Goal: Information Seeking & Learning: Learn about a topic

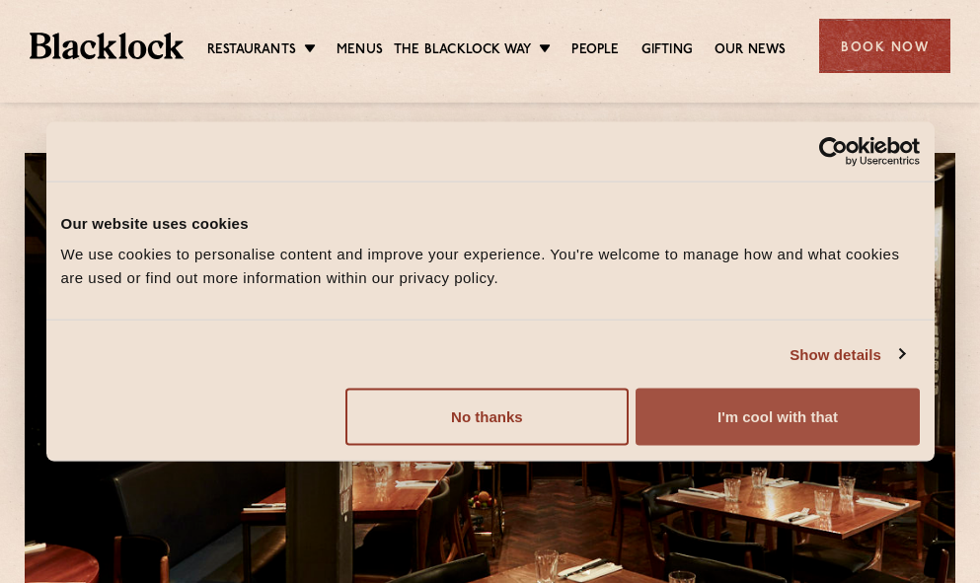
click at [759, 417] on button "I'm cool with that" at bounding box center [777, 417] width 283 height 57
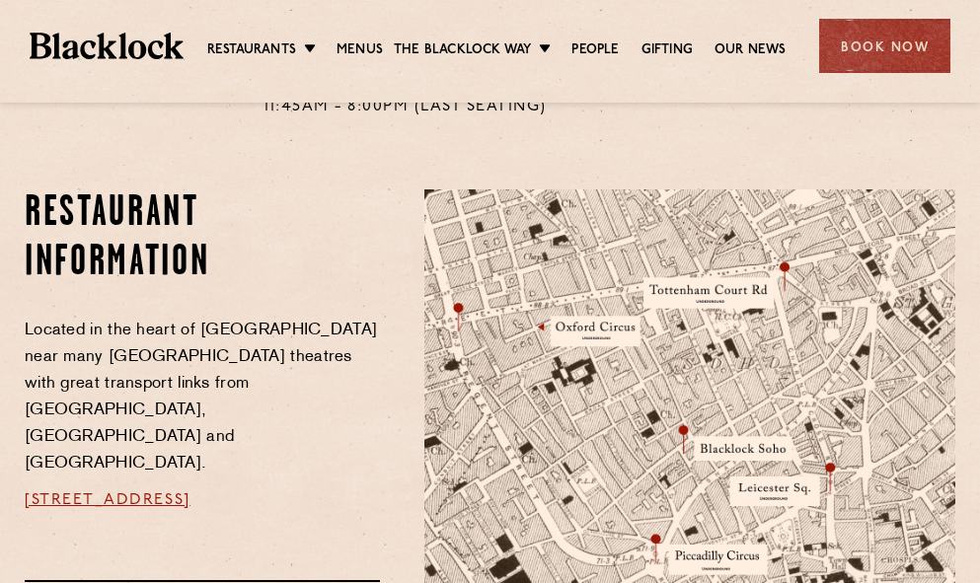
scroll to position [987, 0]
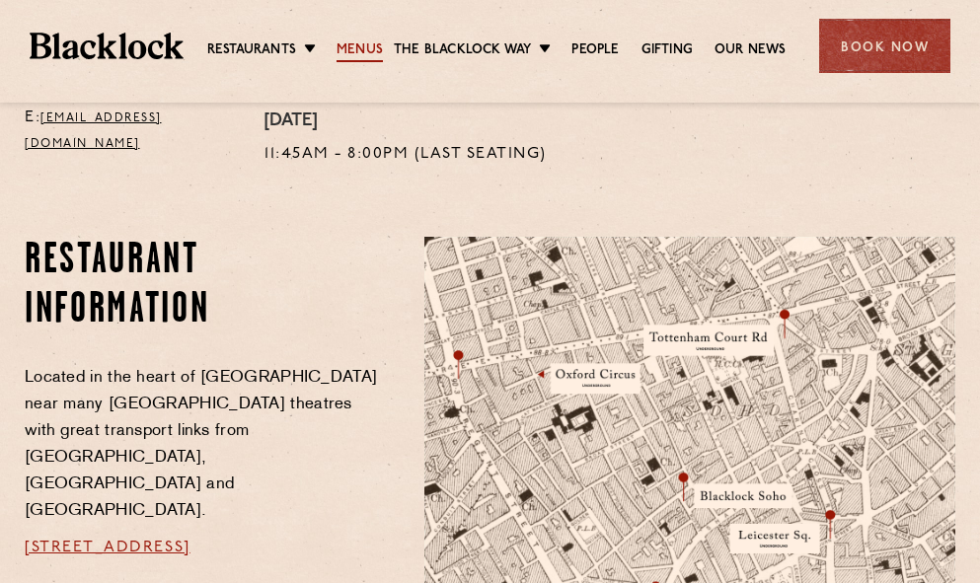
click at [360, 51] on link "Menus" at bounding box center [360, 51] width 46 height 22
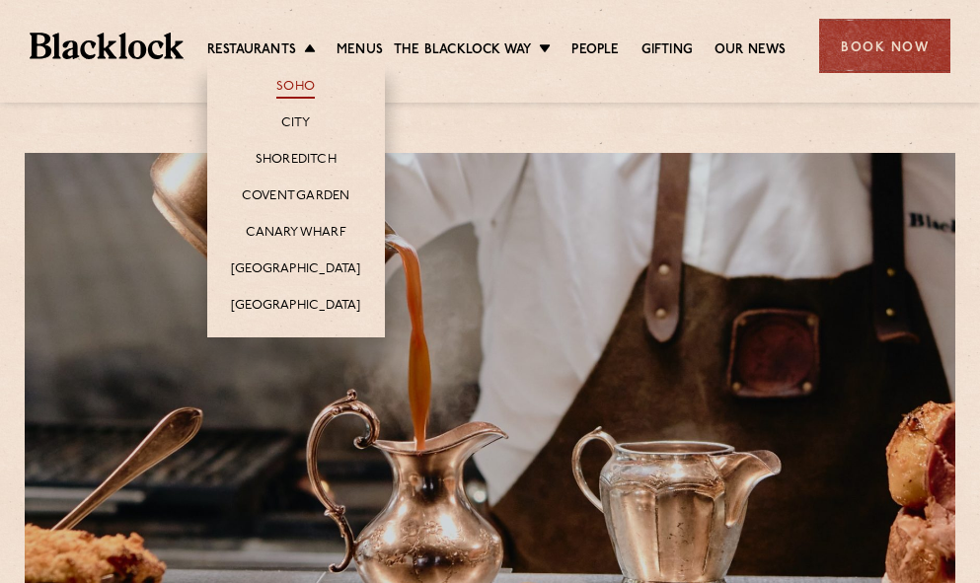
click at [300, 87] on link "Soho" at bounding box center [295, 88] width 38 height 22
